Goal: Task Accomplishment & Management: Complete application form

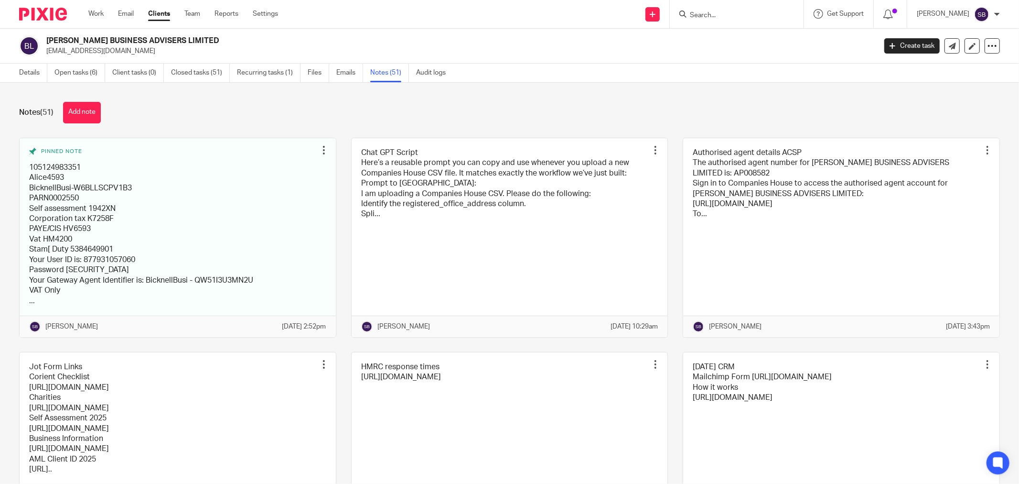
click at [734, 13] on input "Search" at bounding box center [732, 15] width 86 height 9
type input "tnd"
click at [729, 42] on link at bounding box center [772, 41] width 170 height 22
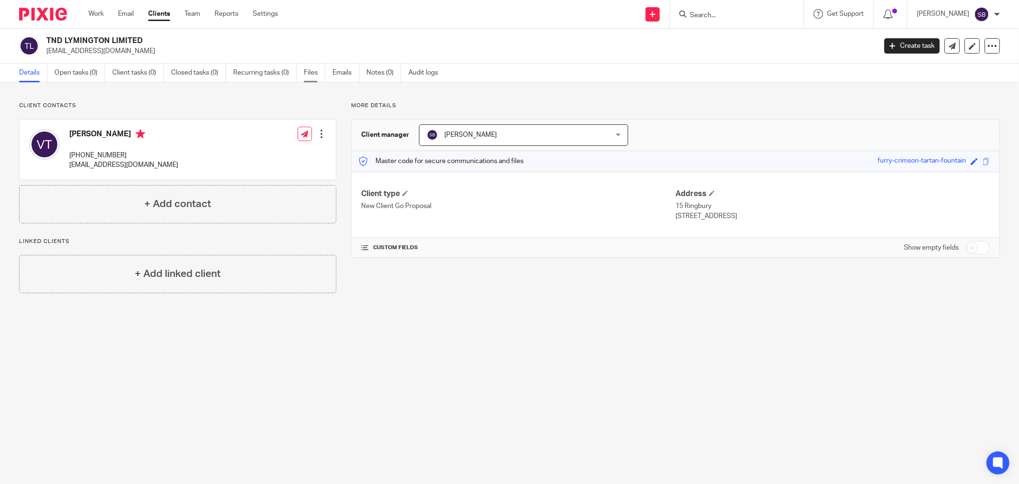
click at [311, 76] on link "Files" at bounding box center [315, 73] width 22 height 19
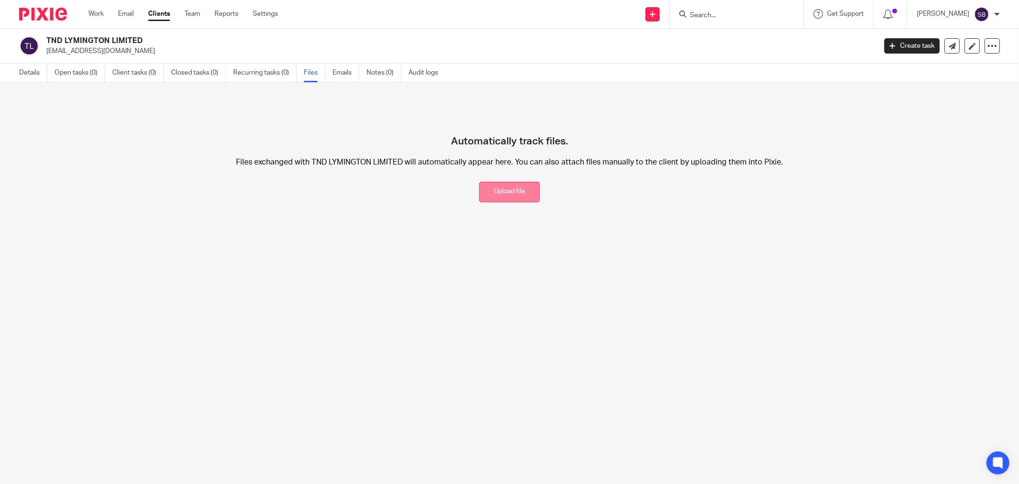
click at [520, 196] on button "Upload file" at bounding box center [509, 192] width 61 height 21
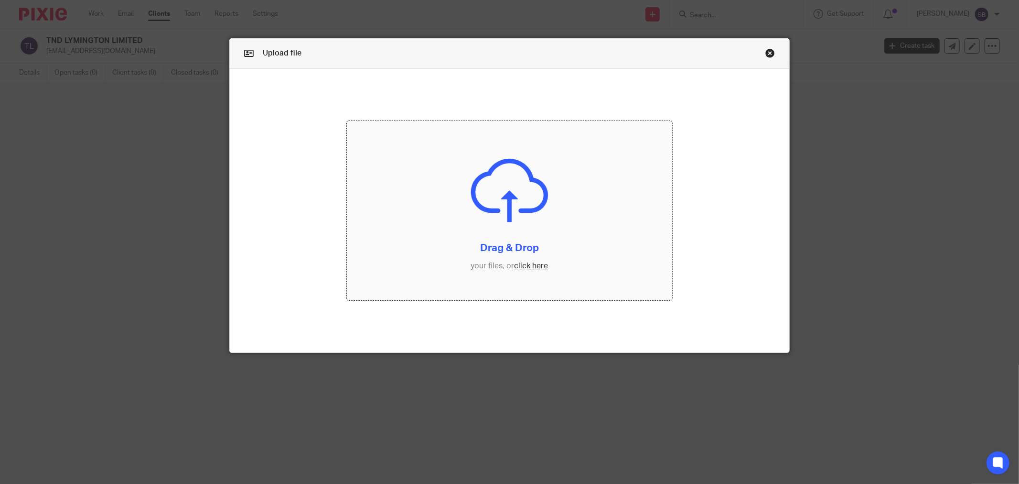
click at [522, 270] on input "file" at bounding box center [509, 210] width 325 height 179
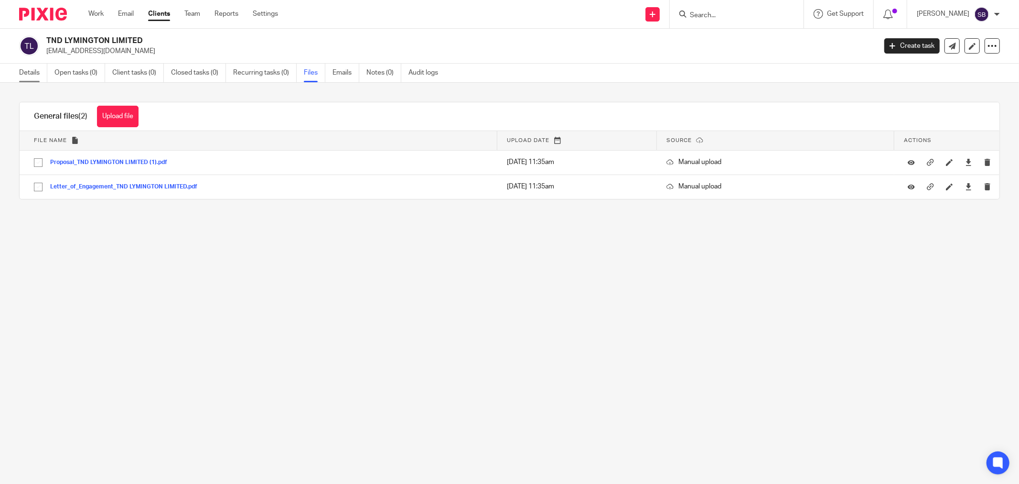
click at [36, 72] on link "Details" at bounding box center [33, 73] width 28 height 19
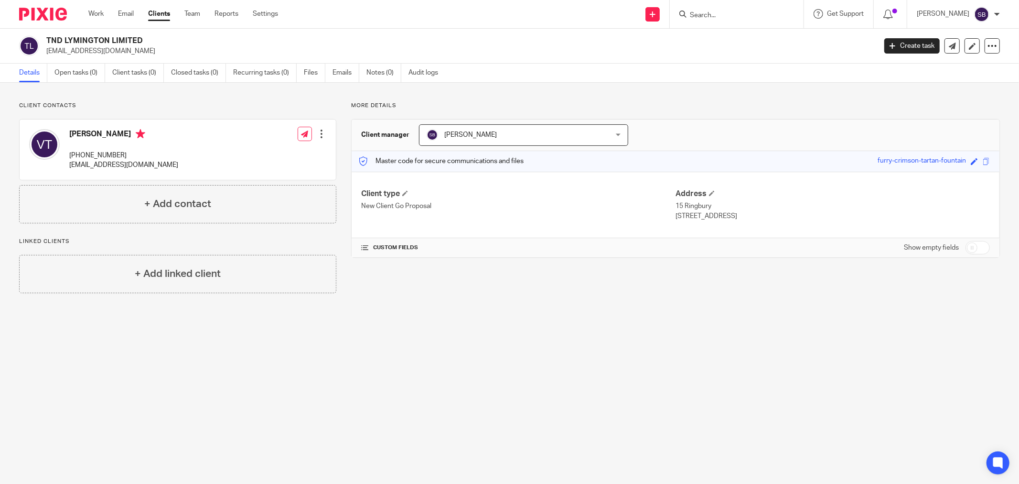
drag, startPoint x: 46, startPoint y: 42, endPoint x: 154, endPoint y: 40, distance: 108.5
click at [154, 40] on h2 "TND LYMINGTON LIMITED" at bounding box center [375, 41] width 659 height 10
copy h2 "TND LYMINGTON LIMITED"
drag, startPoint x: 980, startPoint y: 247, endPoint x: 974, endPoint y: 248, distance: 6.8
click at [980, 247] on input "checkbox" at bounding box center [978, 247] width 24 height 13
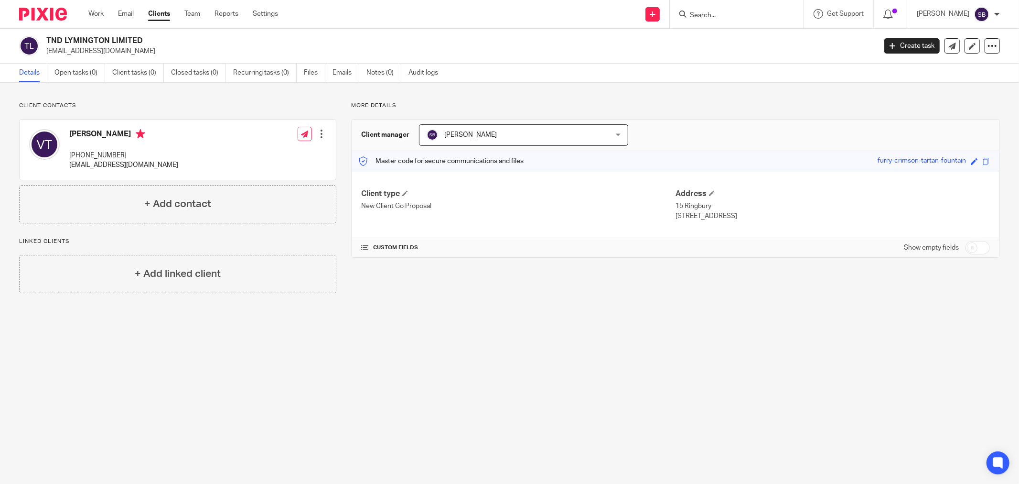
checkbox input "true"
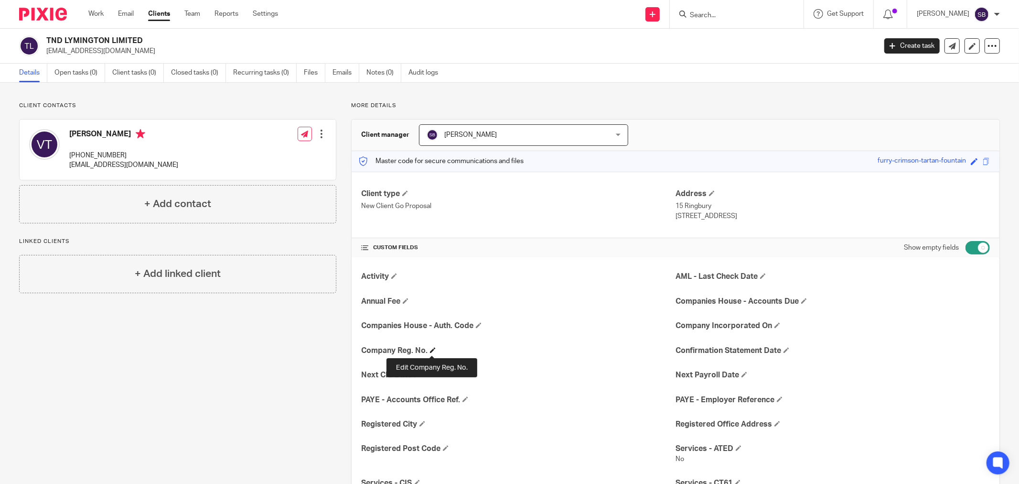
click at [432, 349] on span at bounding box center [433, 350] width 6 height 6
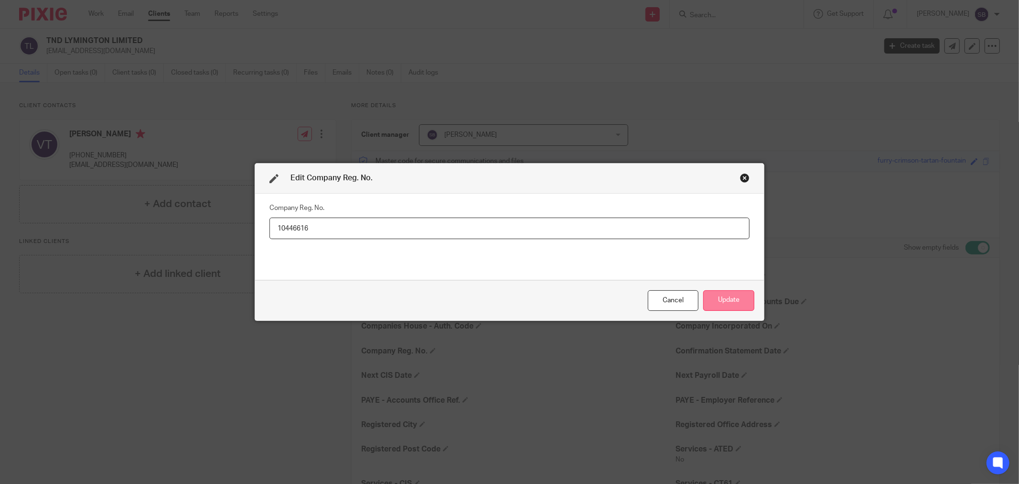
type input "10446616"
click at [739, 299] on button "Update" at bounding box center [729, 300] width 51 height 21
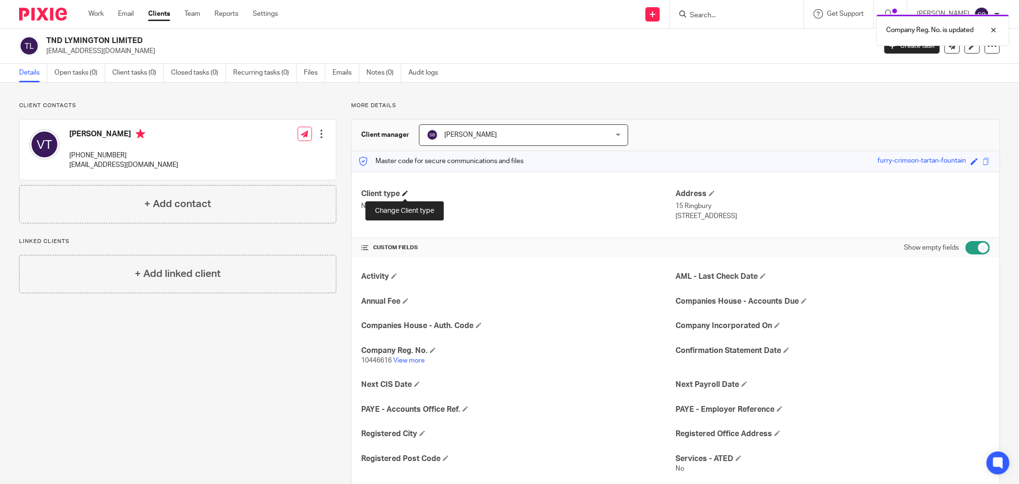
click at [405, 194] on span at bounding box center [405, 193] width 6 height 6
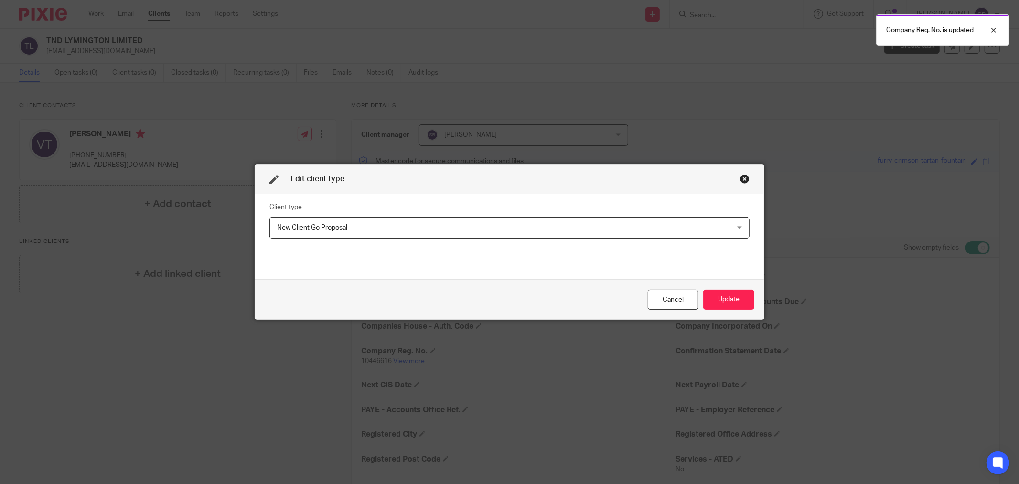
click at [366, 229] on span "New Client Go Proposal" at bounding box center [466, 227] width 378 height 20
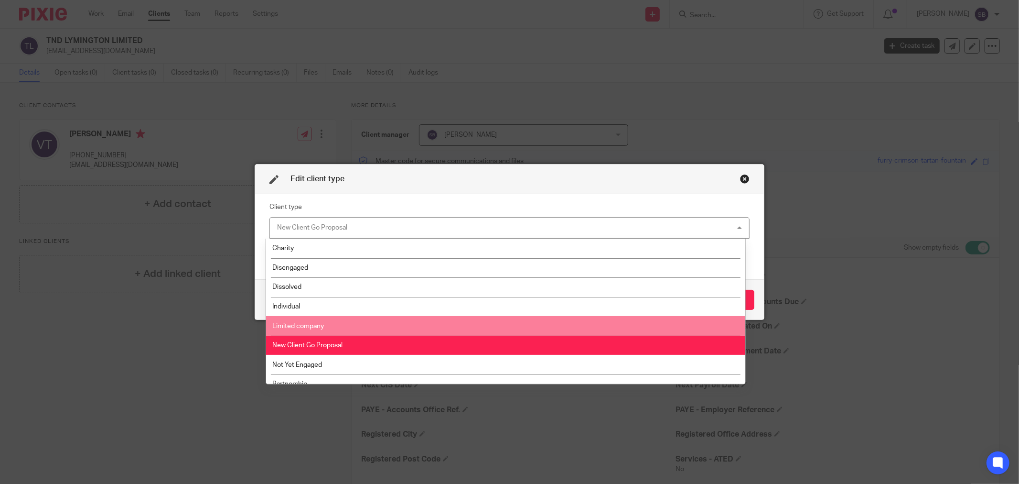
click at [345, 321] on li "Limited company" at bounding box center [505, 326] width 479 height 20
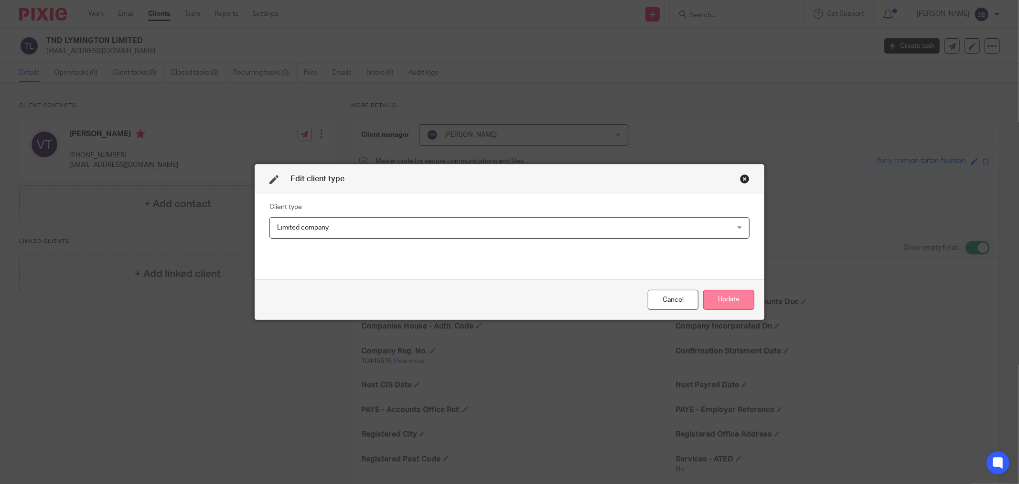
click at [725, 298] on button "Update" at bounding box center [729, 300] width 51 height 21
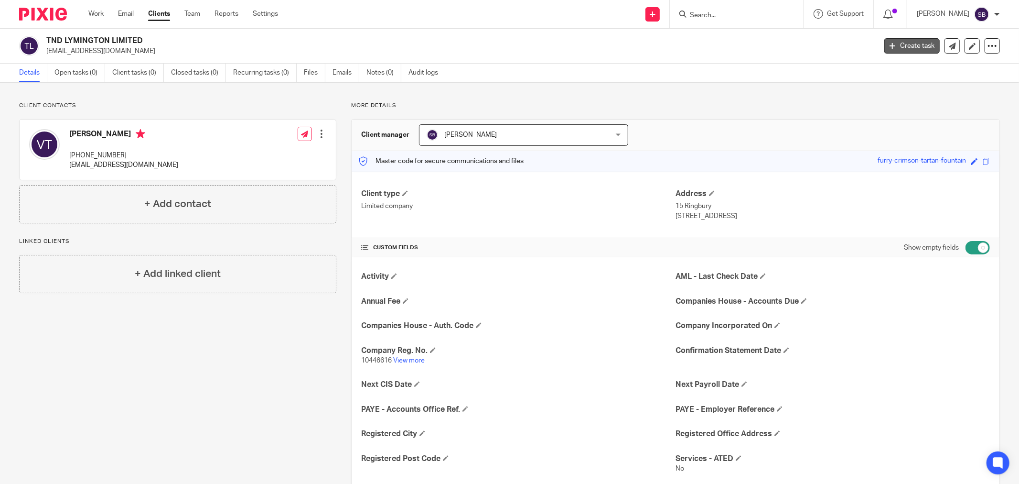
click at [901, 44] on link "Create task" at bounding box center [912, 45] width 55 height 15
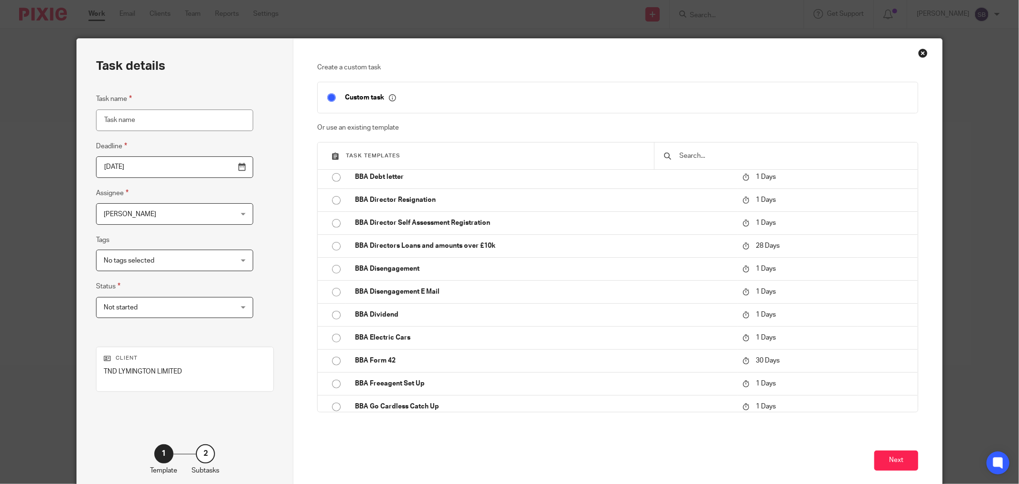
scroll to position [743, 0]
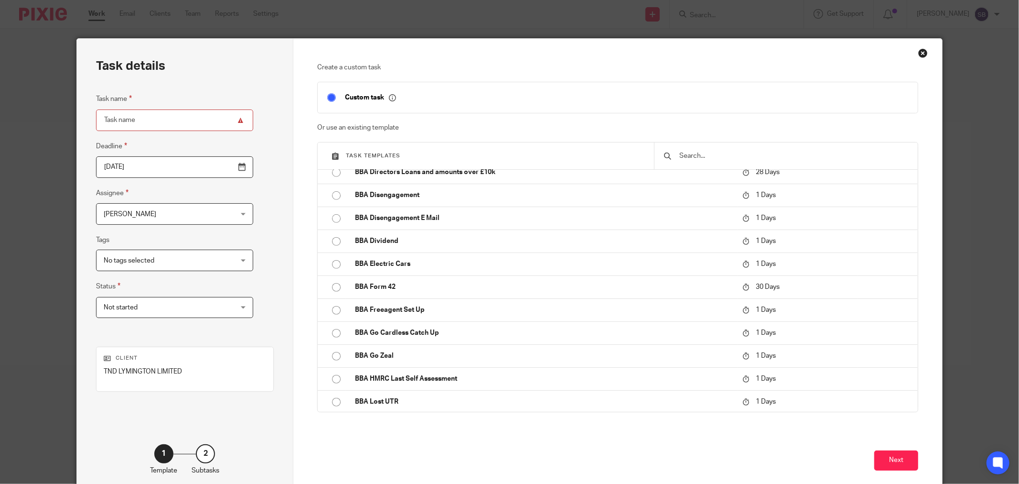
click at [697, 151] on input "text" at bounding box center [794, 156] width 230 height 11
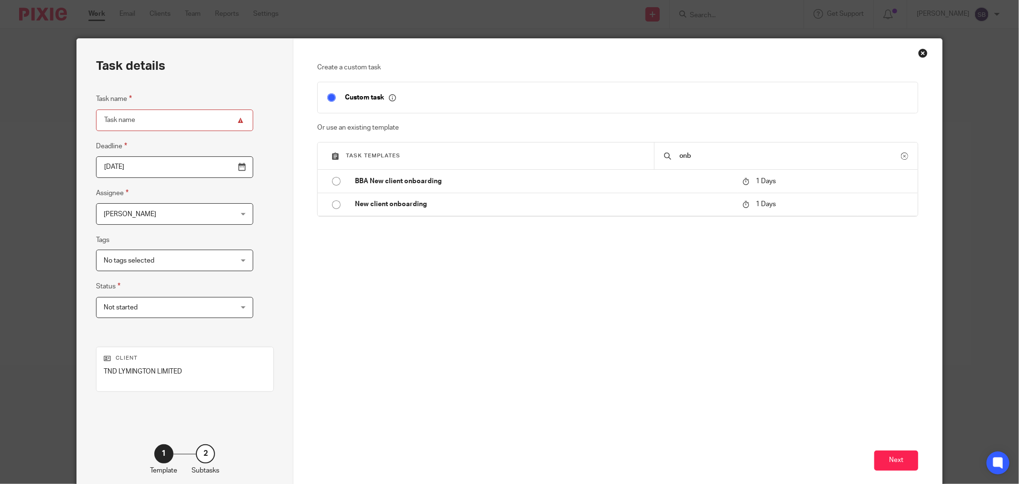
scroll to position [0, 0]
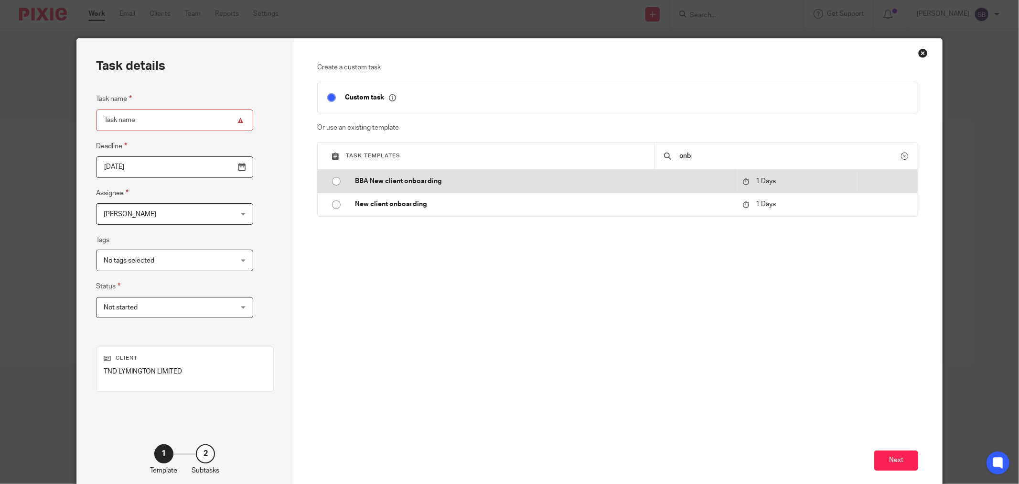
type input "onb"
click at [443, 186] on td "BBA New client onboarding" at bounding box center [542, 181] width 392 height 23
type input "[DATE]"
type input "BBA New client onboarding"
checkbox input "false"
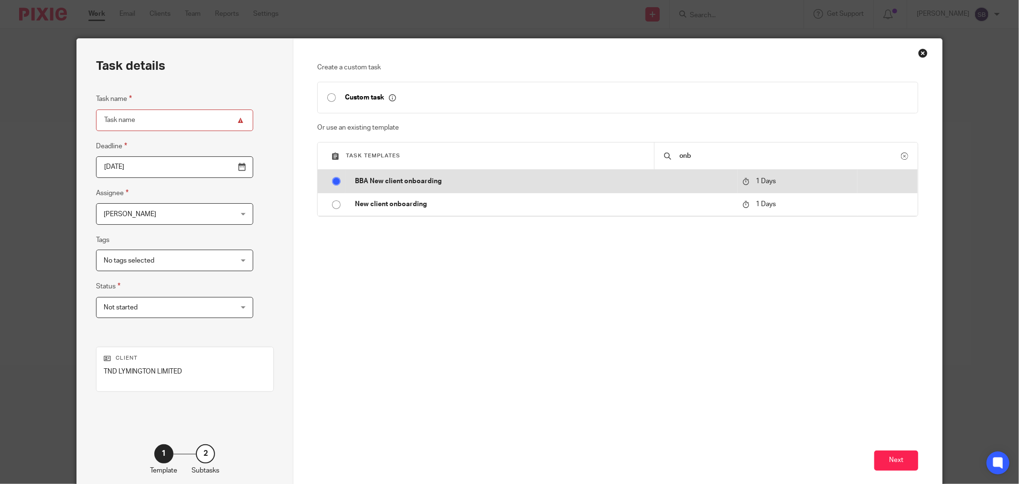
radio input "true"
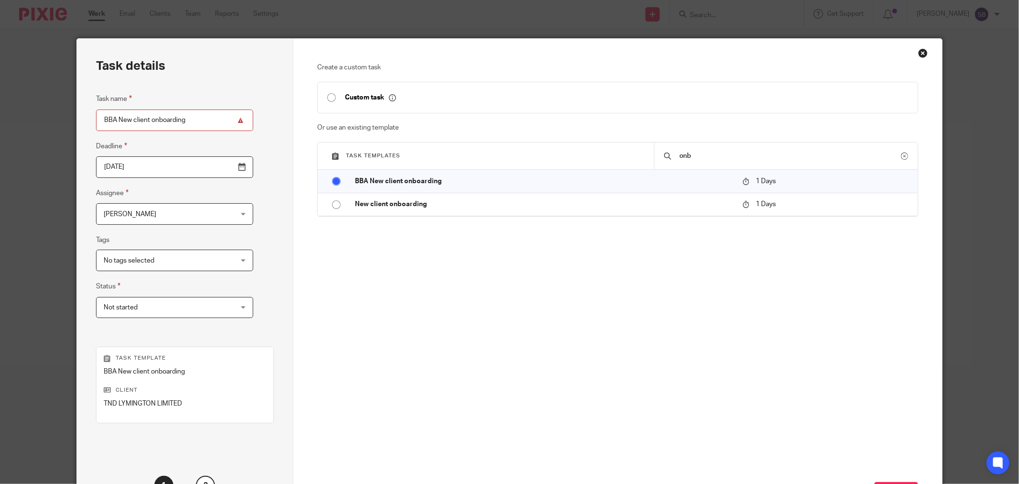
scroll to position [81, 0]
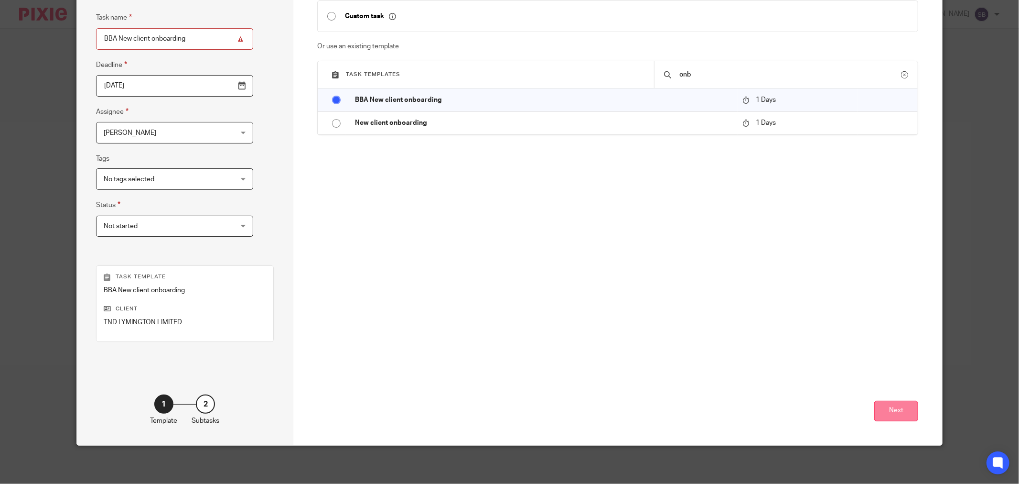
click at [885, 405] on button "Next" at bounding box center [897, 411] width 44 height 21
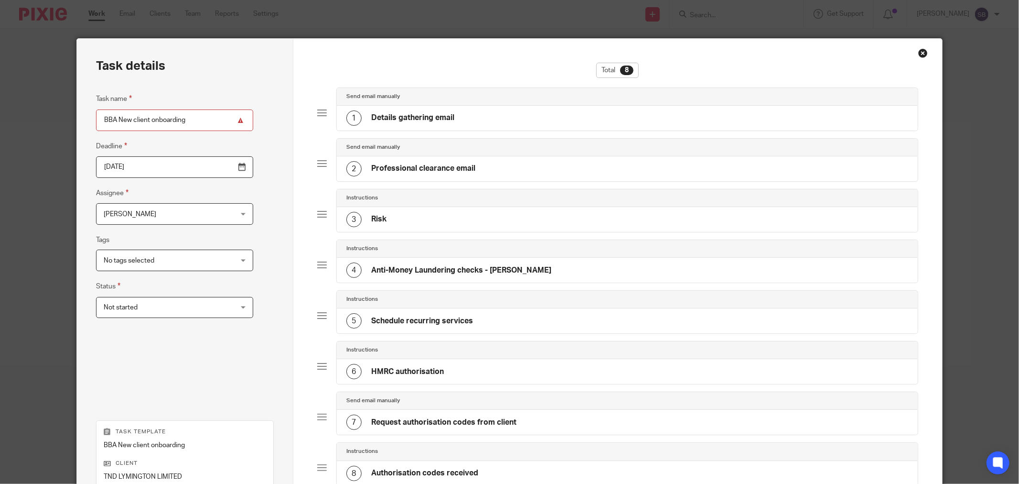
scroll to position [155, 0]
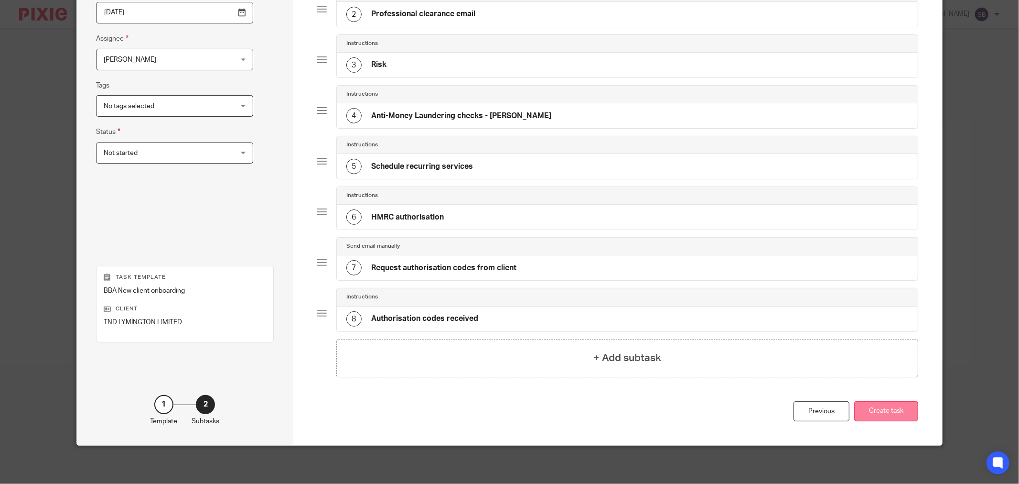
click at [886, 410] on button "Create task" at bounding box center [887, 411] width 64 height 21
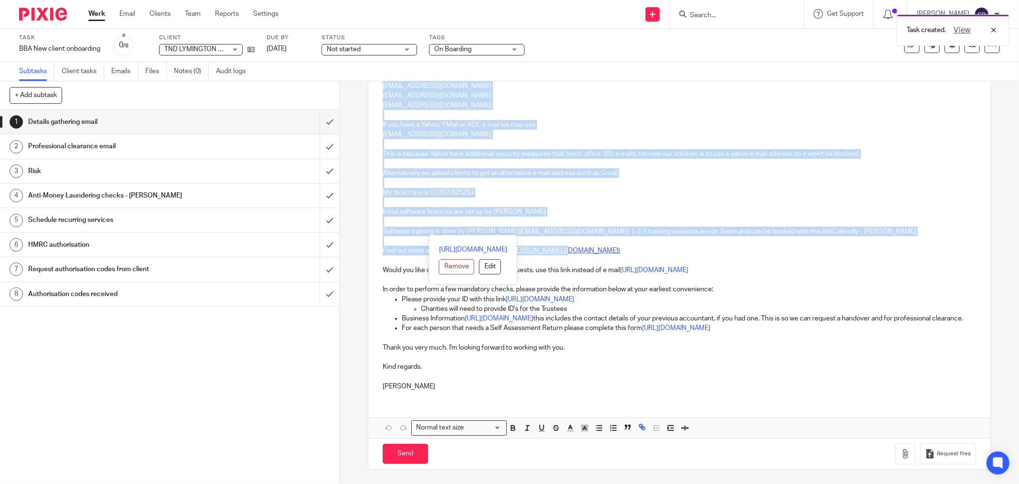
scroll to position [293, 0]
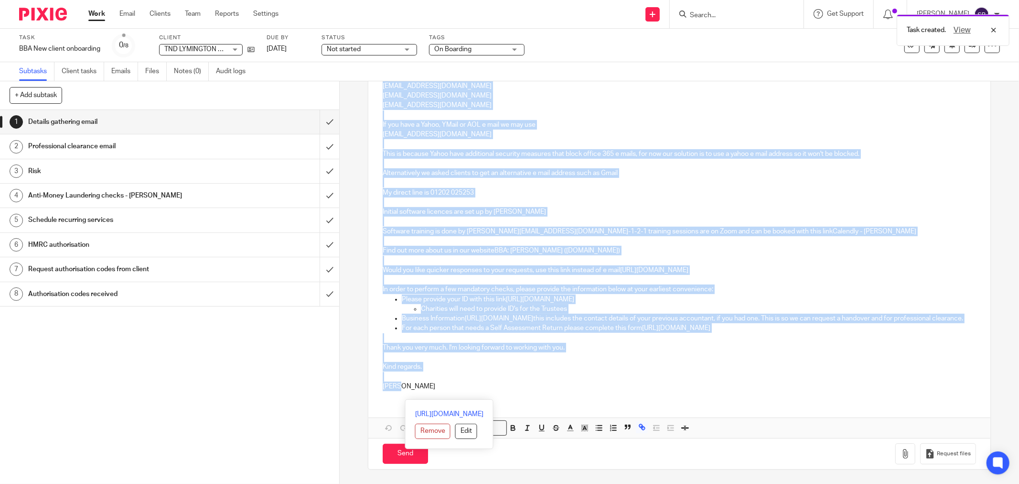
drag, startPoint x: 382, startPoint y: 202, endPoint x: 515, endPoint y: 388, distance: 228.2
click at [515, 388] on div "Hi Vesna, TND LYMINGTON LIMITED Welcome to [PERSON_NAME] Business Advisers Ltd.…" at bounding box center [680, 152] width 622 height 491
copy div "i [GEOGRAPHIC_DATA], TND LYMINGTON LIMITED Welcome to [PERSON_NAME] Business Ad…"
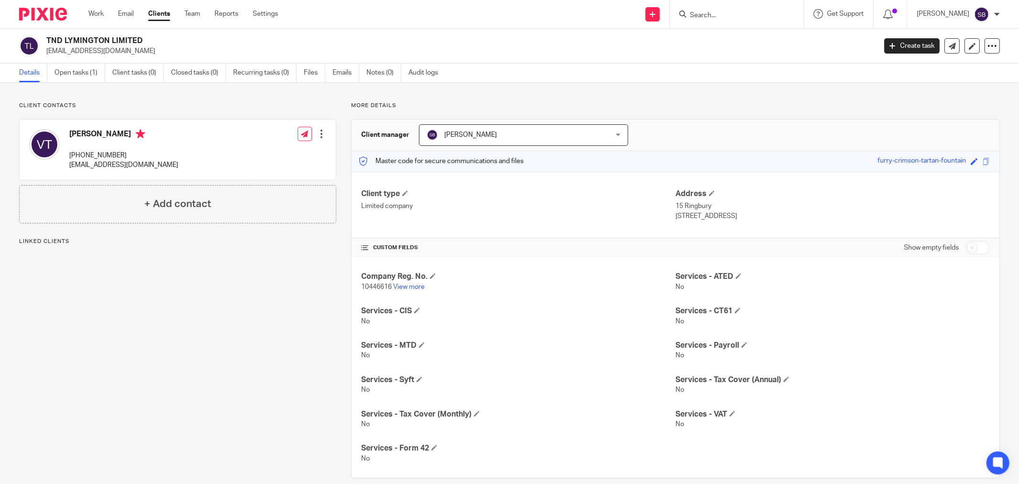
drag, startPoint x: 44, startPoint y: 51, endPoint x: 111, endPoint y: 51, distance: 66.4
click at [111, 51] on div "TND LYMINGTON LIMITED [EMAIL_ADDRESS][DOMAIN_NAME]" at bounding box center [444, 46] width 851 height 20
copy p "[EMAIL_ADDRESS][DOMAIN_NAME]"
